Goal: Information Seeking & Learning: Learn about a topic

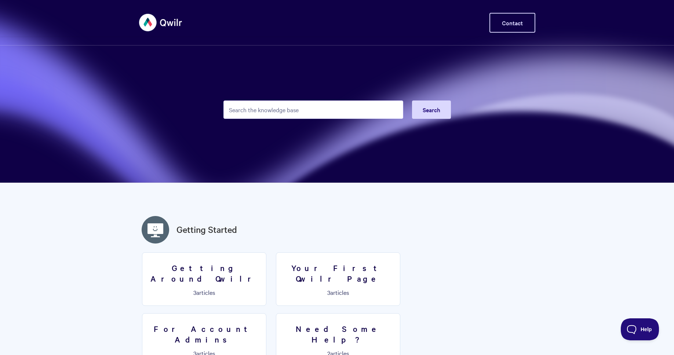
click at [517, 26] on link "Contact" at bounding box center [512, 23] width 46 height 20
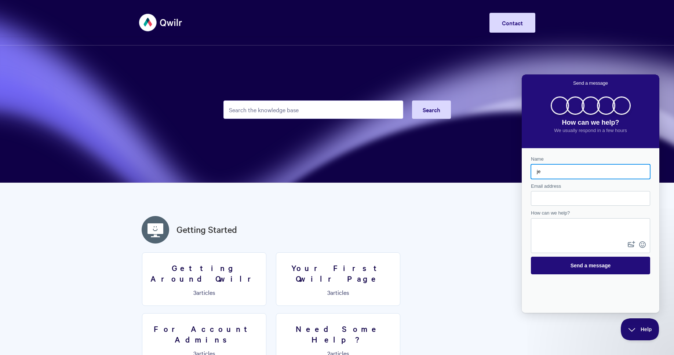
type input "j"
type input "H"
type input "Jennifer Clem"
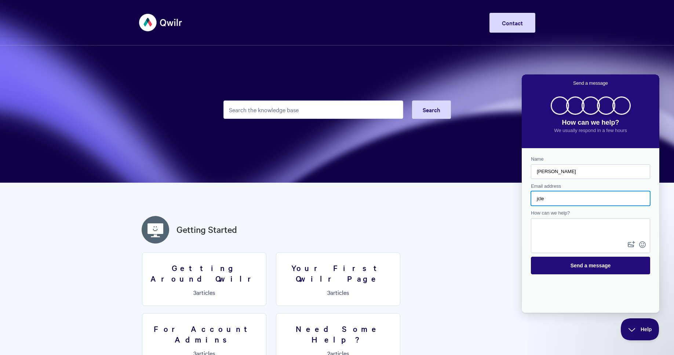
type input "jclem@urbanbound.com"
click at [598, 227] on textarea "How can we help?" at bounding box center [590, 229] width 118 height 21
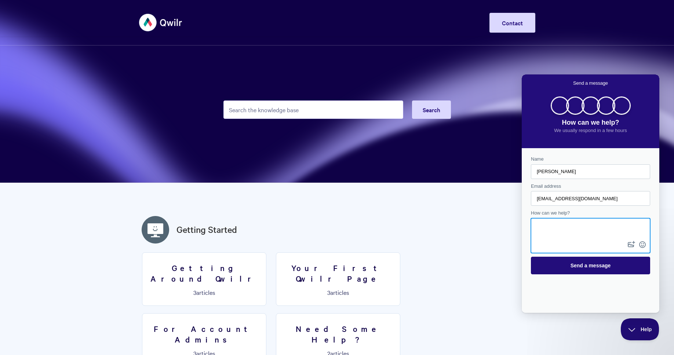
paste textarea "we decide to cancel our subscription service with them if the live links to our…"
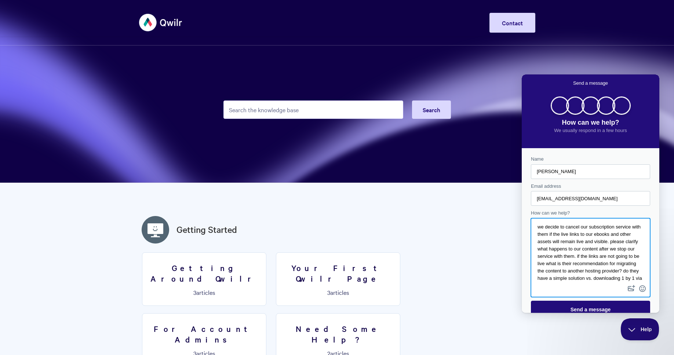
drag, startPoint x: 545, startPoint y: 228, endPoint x: 522, endPoint y: 228, distance: 22.7
click at [522, 228] on div "Name Jennifer Clem Email address jclem@urbanbound.com How can we help? we decid…" at bounding box center [591, 230] width 138 height 165
drag, startPoint x: 555, startPoint y: 236, endPoint x: 581, endPoint y: 235, distance: 26.4
click at [581, 235] on textarea "If we decide to cancel our subscription service with them if the live links to …" at bounding box center [590, 251] width 118 height 65
click at [575, 243] on textarea "If we decide to cancel our subscription service will the live links to our eboo…" at bounding box center [590, 251] width 118 height 65
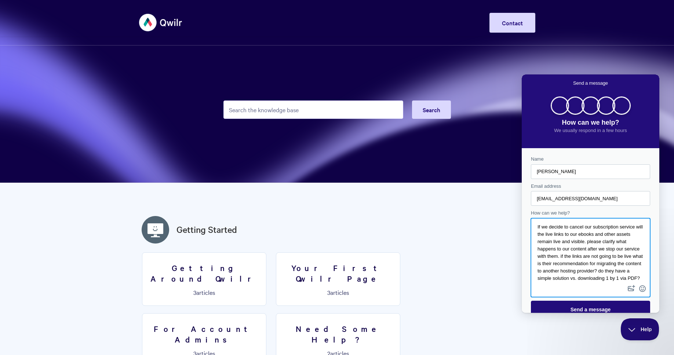
drag, startPoint x: 632, startPoint y: 280, endPoint x: 618, endPoint y: 238, distance: 43.5
click at [618, 238] on textarea "If we decide to cancel our subscription service will the live links to our eboo…" at bounding box center [590, 251] width 118 height 65
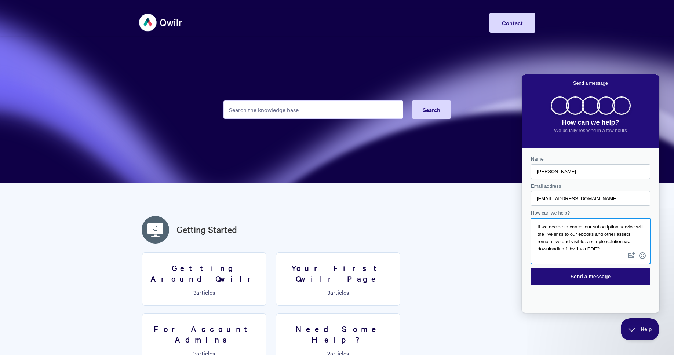
click at [553, 235] on textarea "If we decide to cancel our subscription service will the live links to our eboo…" at bounding box center [590, 235] width 118 height 32
drag, startPoint x: 630, startPoint y: 248, endPoint x: 618, endPoint y: 243, distance: 13.3
click at [618, 243] on textarea "If we decide to cancel our subscription service, will the live links to our ebo…" at bounding box center [590, 235] width 118 height 32
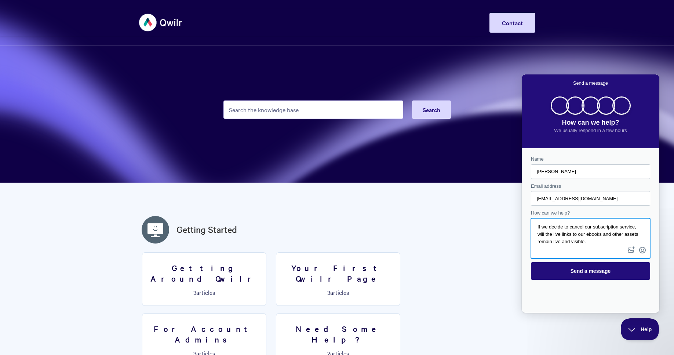
scroll to position [5, 0]
type textarea "If we decide to cancel our subscription service, will the live links to our ebo…"
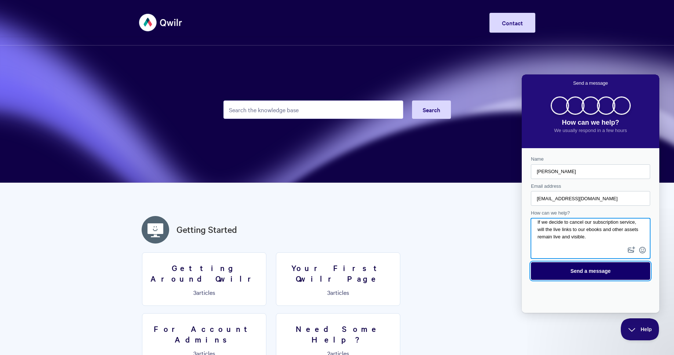
click at [600, 274] on span "Send a message" at bounding box center [590, 271] width 40 height 6
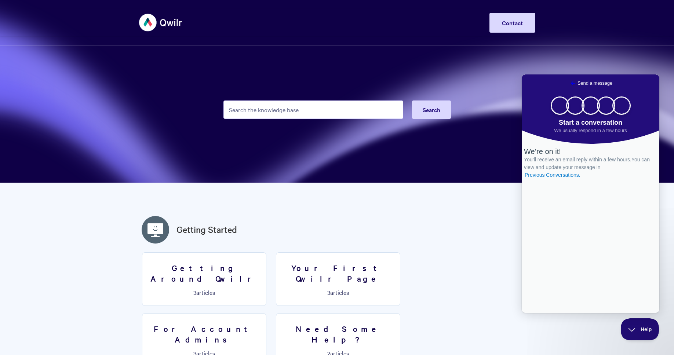
click at [568, 81] on span "Go back" at bounding box center [572, 83] width 9 height 9
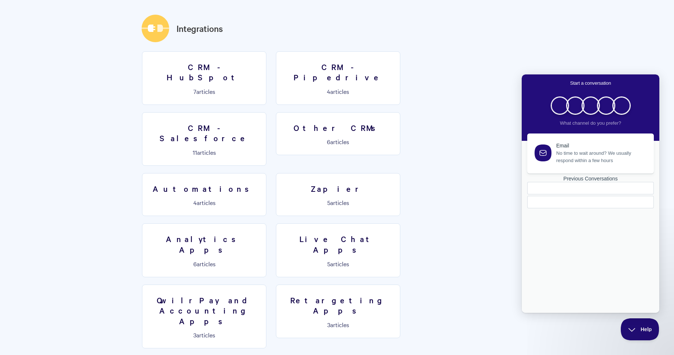
scroll to position [1142, 0]
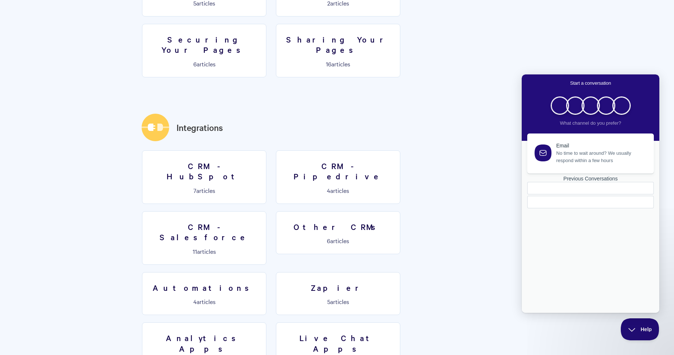
scroll to position [967, 0]
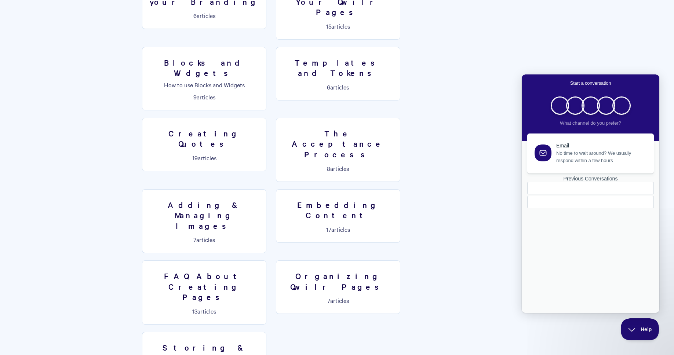
scroll to position [457, 0]
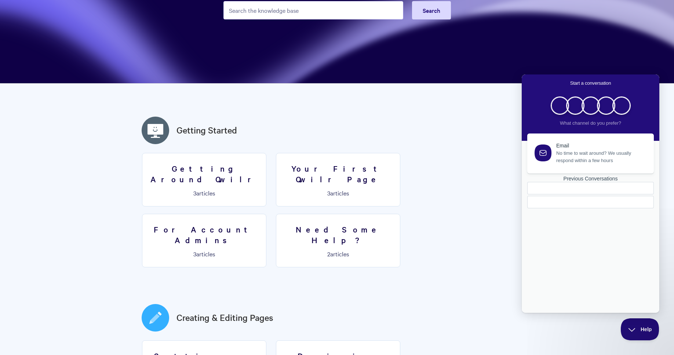
scroll to position [0, 0]
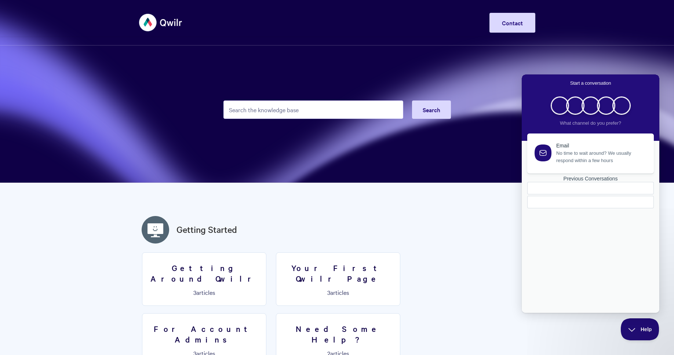
click at [367, 109] on input "Search the knowledge base" at bounding box center [313, 109] width 180 height 18
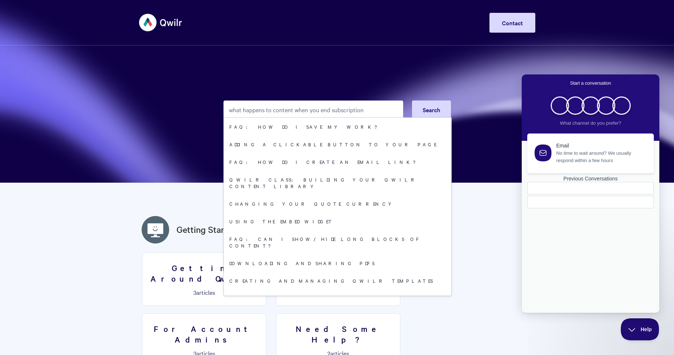
type input "what happens to content when you end subscription"
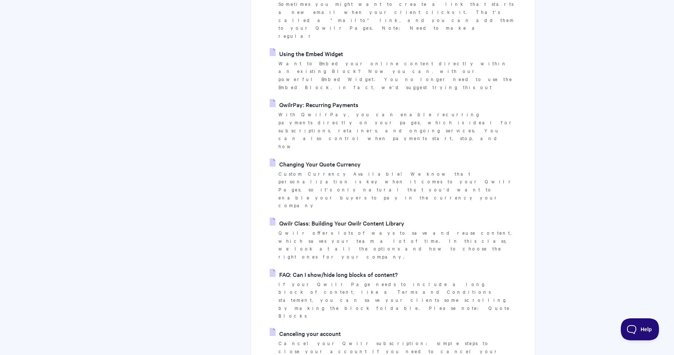
scroll to position [428, 0]
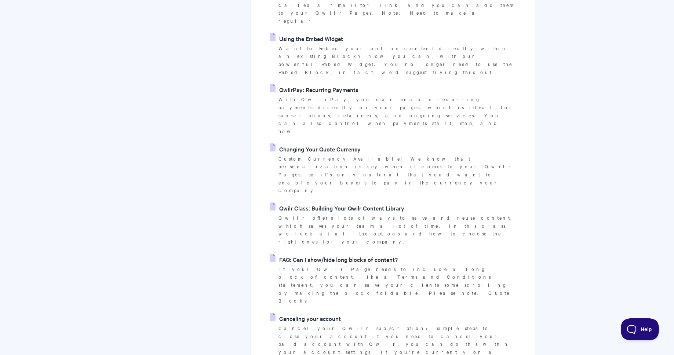
click at [309, 313] on link "Canceling your account" at bounding box center [305, 318] width 71 height 11
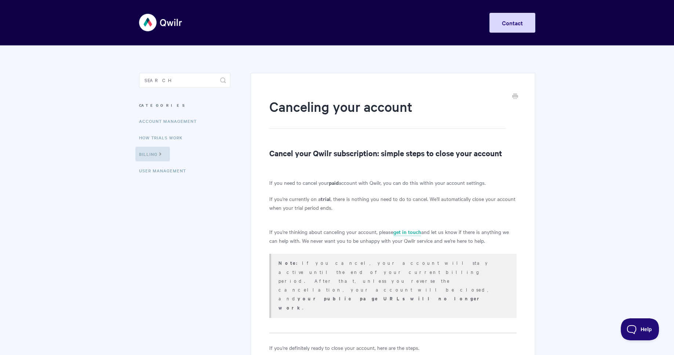
click at [308, 199] on p "If you're currently on a trial , there is nothing you need to do to cancel. We'…" at bounding box center [392, 203] width 247 height 18
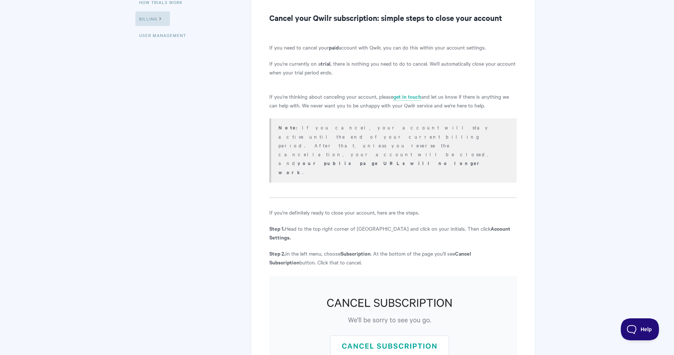
scroll to position [141, 0]
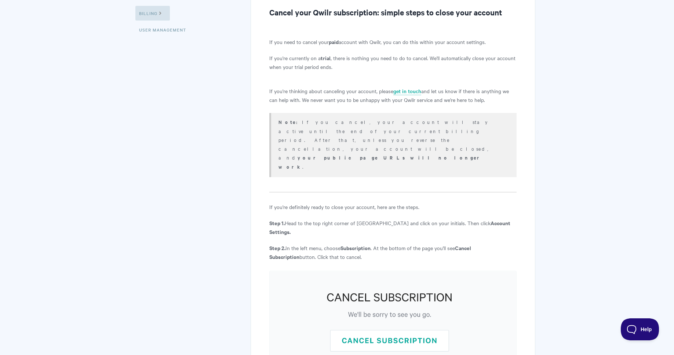
click at [482, 133] on p "Note: If you cancel, your account will stay active until the end of your curren…" at bounding box center [392, 144] width 228 height 54
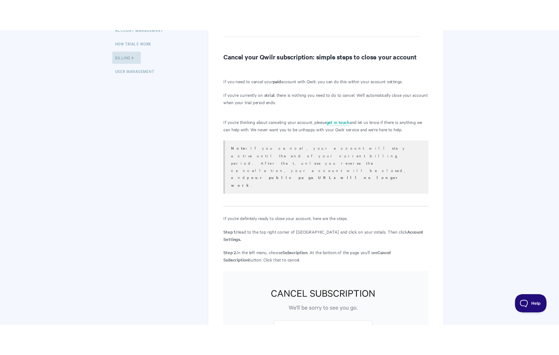
scroll to position [121, 0]
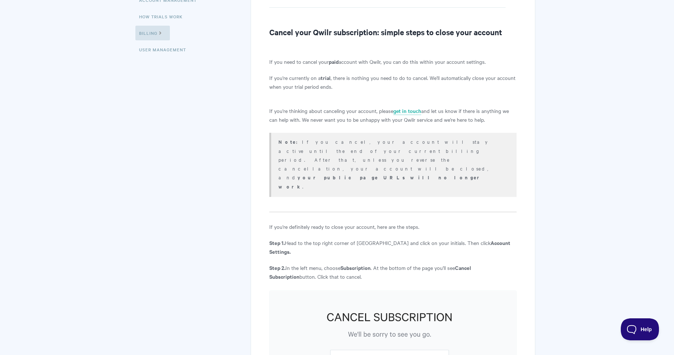
click at [427, 167] on article "Canceling your account Cancel your Qwilr subscription: simple steps to close yo…" at bounding box center [392, 223] width 247 height 494
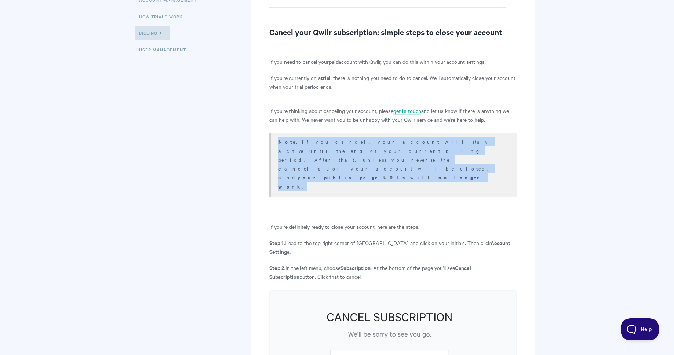
drag, startPoint x: 480, startPoint y: 150, endPoint x: 274, endPoint y: 141, distance: 207.1
click at [274, 141] on div "Note: If you cancel, your account will stay active until the end of your curren…" at bounding box center [392, 165] width 247 height 64
copy p "Note: If you cancel, your account will stay active until the end of your curren…"
